Goal: Information Seeking & Learning: Check status

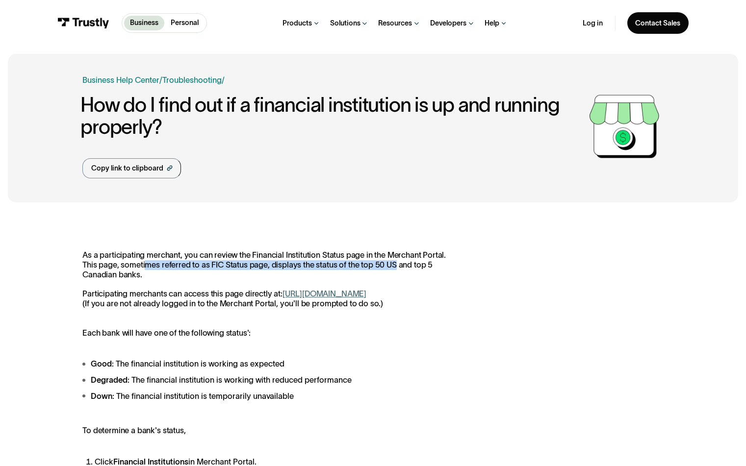
drag, startPoint x: 144, startPoint y: 265, endPoint x: 391, endPoint y: 261, distance: 247.7
click at [391, 261] on p "As a participating merchant, you can review the Financial Institution Status pa…" at bounding box center [269, 280] width 374 height 58
click at [221, 273] on p "As a participating merchant, you can review the Financial Institution Status pa…" at bounding box center [269, 280] width 374 height 58
drag, startPoint x: 201, startPoint y: 254, endPoint x: 333, endPoint y: 269, distance: 133.7
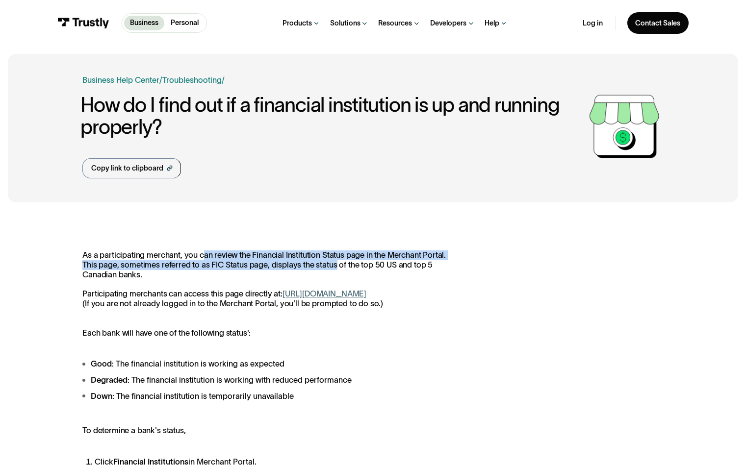
click at [333, 269] on p "As a participating merchant, you can review the Financial Institution Status pa…" at bounding box center [269, 280] width 374 height 58
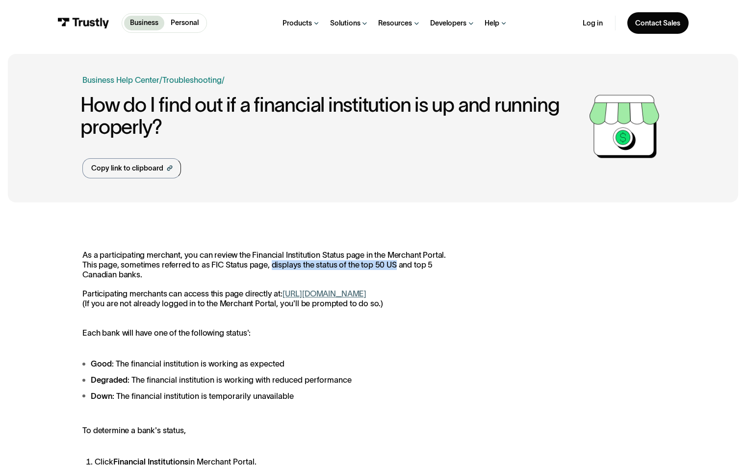
drag, startPoint x: 273, startPoint y: 266, endPoint x: 393, endPoint y: 266, distance: 120.1
click at [393, 266] on p "As a participating merchant, you can review the Financial Institution Status pa…" at bounding box center [269, 280] width 374 height 58
copy p "displays the status of the top 50 US"
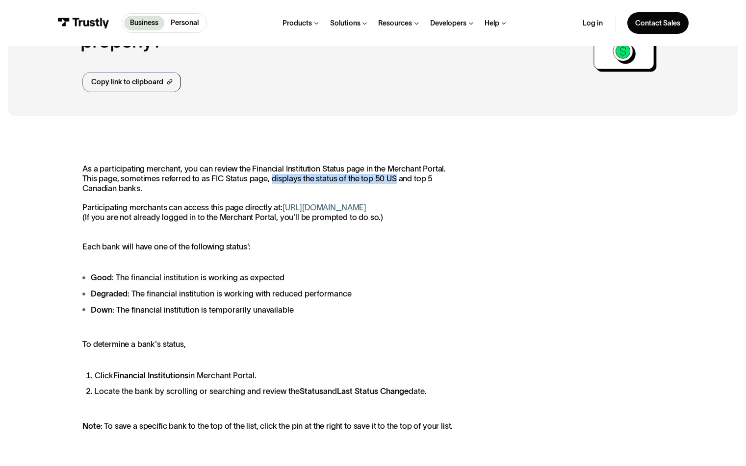
scroll to position [31, 0]
